Goal: Task Accomplishment & Management: Manage account settings

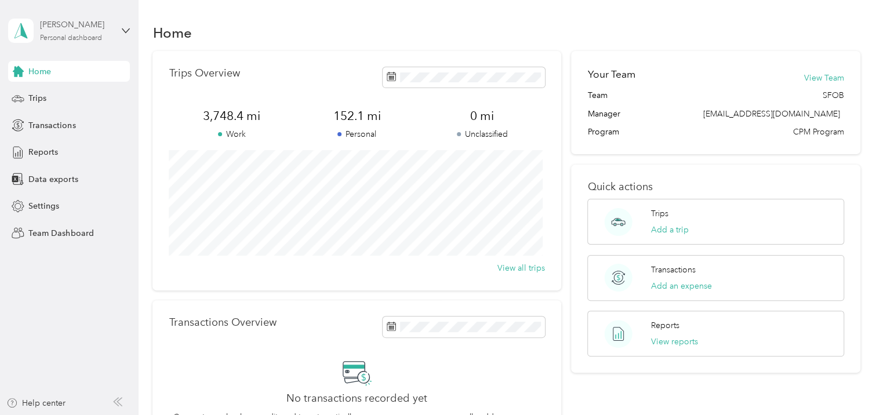
click at [64, 38] on div "Personal dashboard" at bounding box center [71, 38] width 62 height 7
click at [72, 97] on div "Team dashboard" at bounding box center [131, 95] width 228 height 20
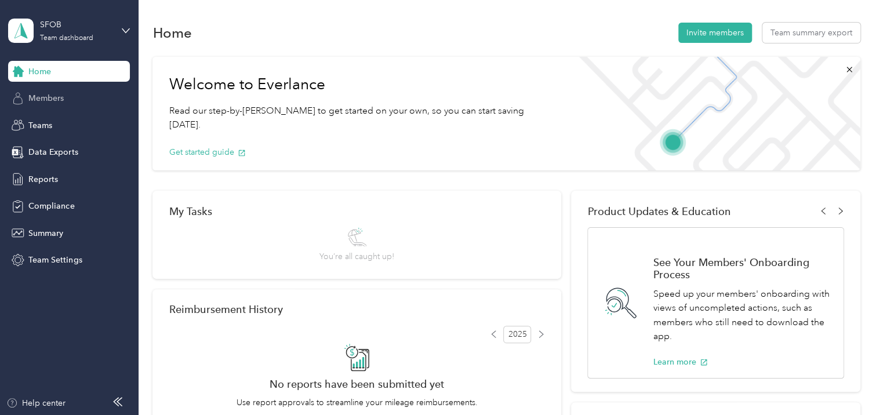
click at [65, 97] on div "Members" at bounding box center [69, 98] width 122 height 21
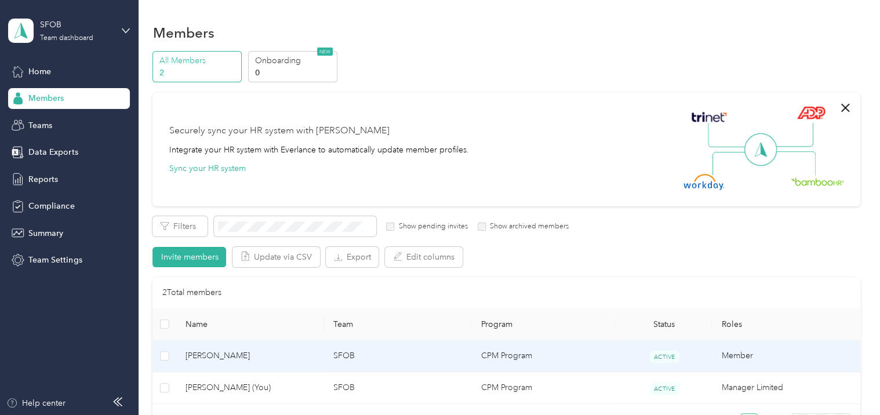
click at [204, 352] on span "[PERSON_NAME]" at bounding box center [249, 355] width 129 height 13
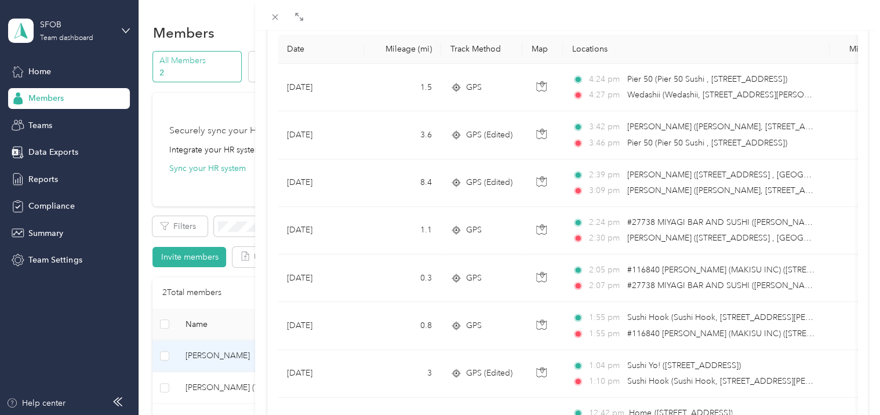
scroll to position [96, 0]
